Goal: Check status: Check status

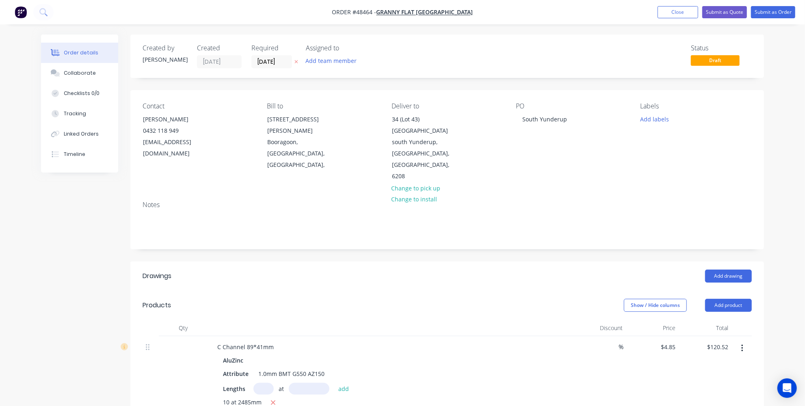
click at [485, 320] on div at bounding box center [390, 328] width 365 height 16
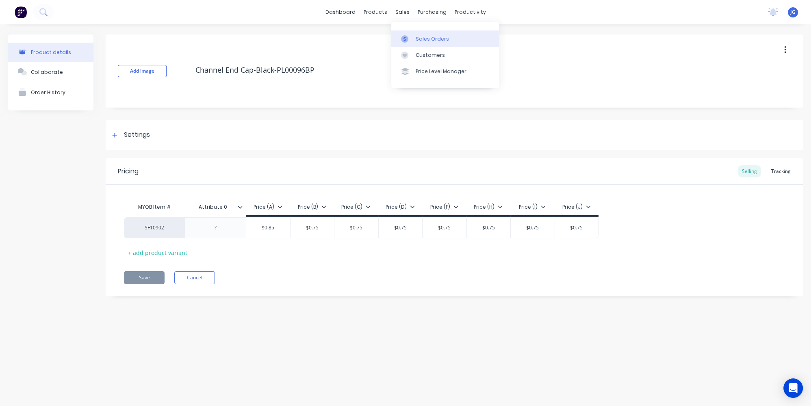
click at [423, 43] on link "Sales Orders" at bounding box center [445, 38] width 108 height 16
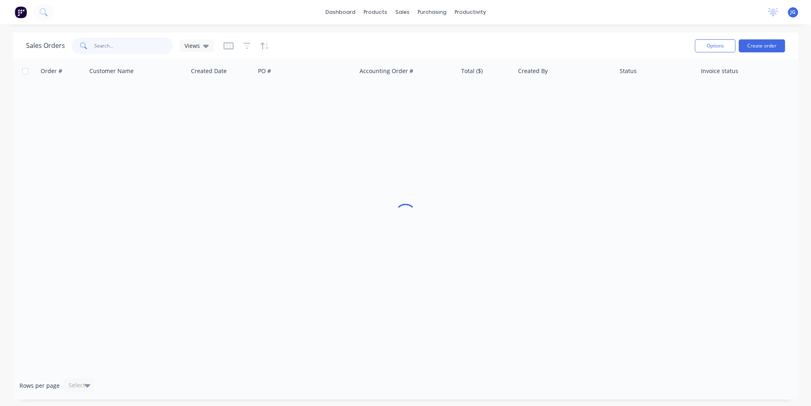
click at [145, 43] on input "text" at bounding box center [133, 46] width 79 height 16
paste input "45703"
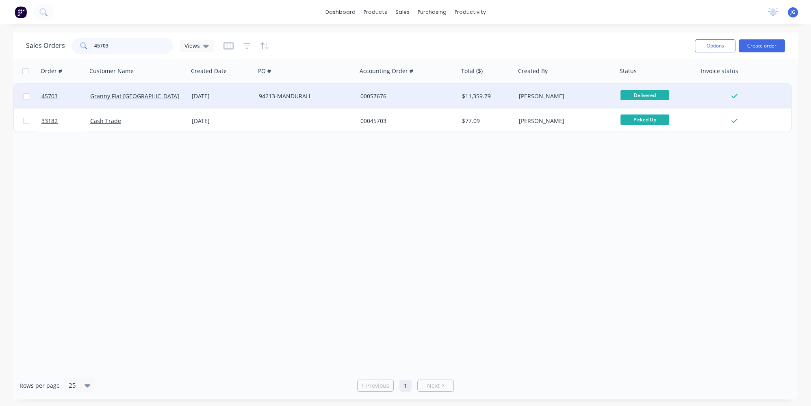
type input "45703"
click at [409, 88] on div "00057676" at bounding box center [408, 96] width 102 height 24
